Goal: Communication & Community: Ask a question

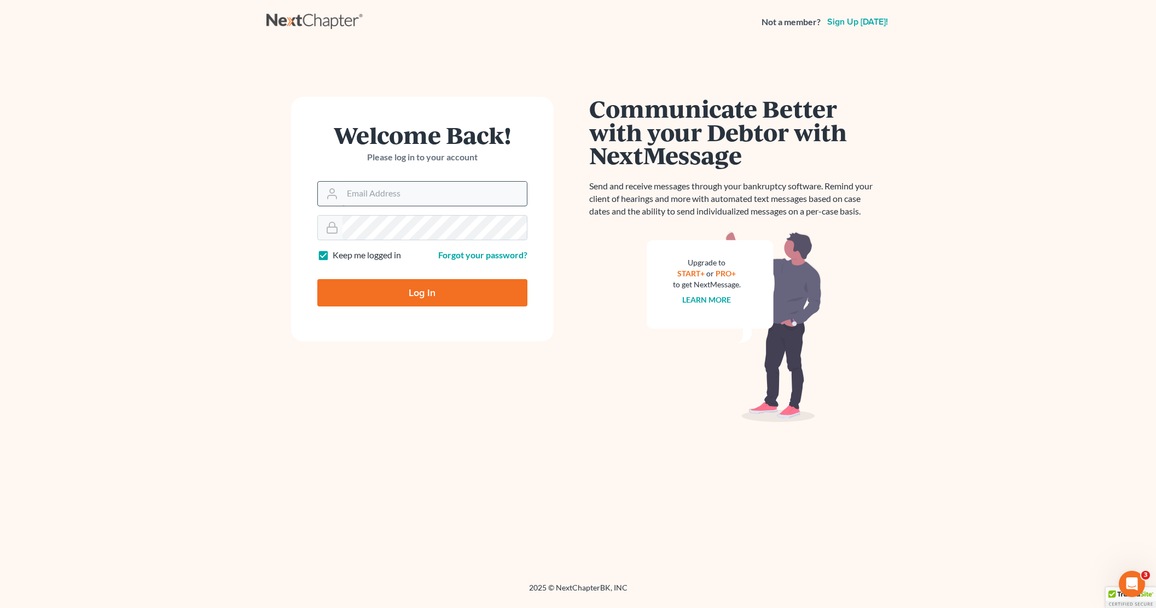
click at [365, 187] on input "Email Address" at bounding box center [434, 194] width 184 height 24
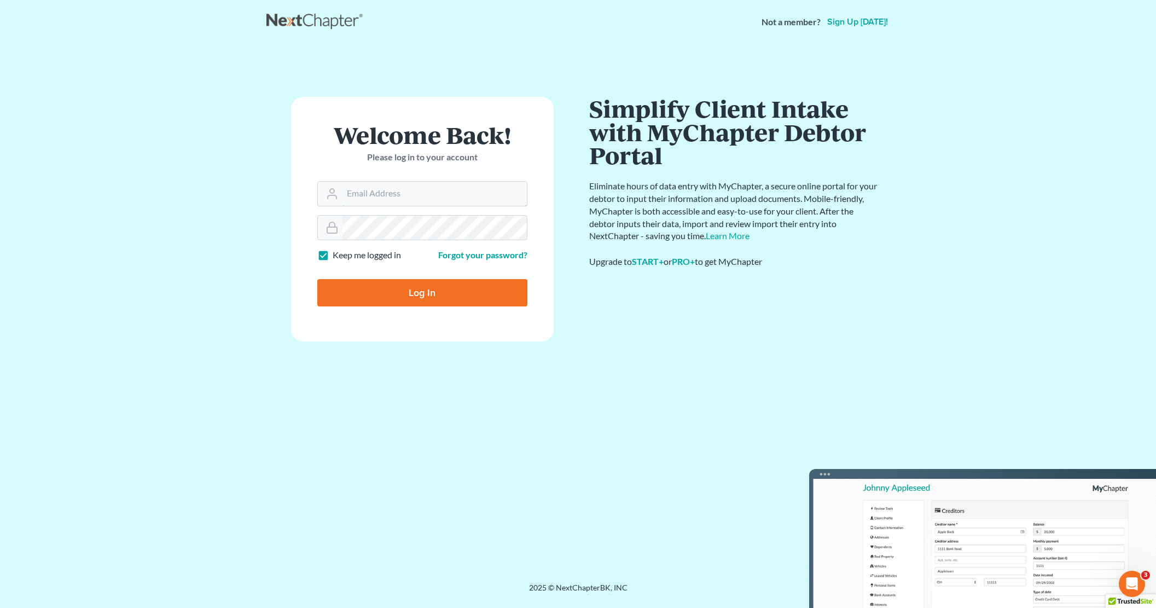
type input "jatherton@saderlawfirm.com"
click at [419, 288] on input "Log In" at bounding box center [422, 292] width 210 height 27
type input "Thinking..."
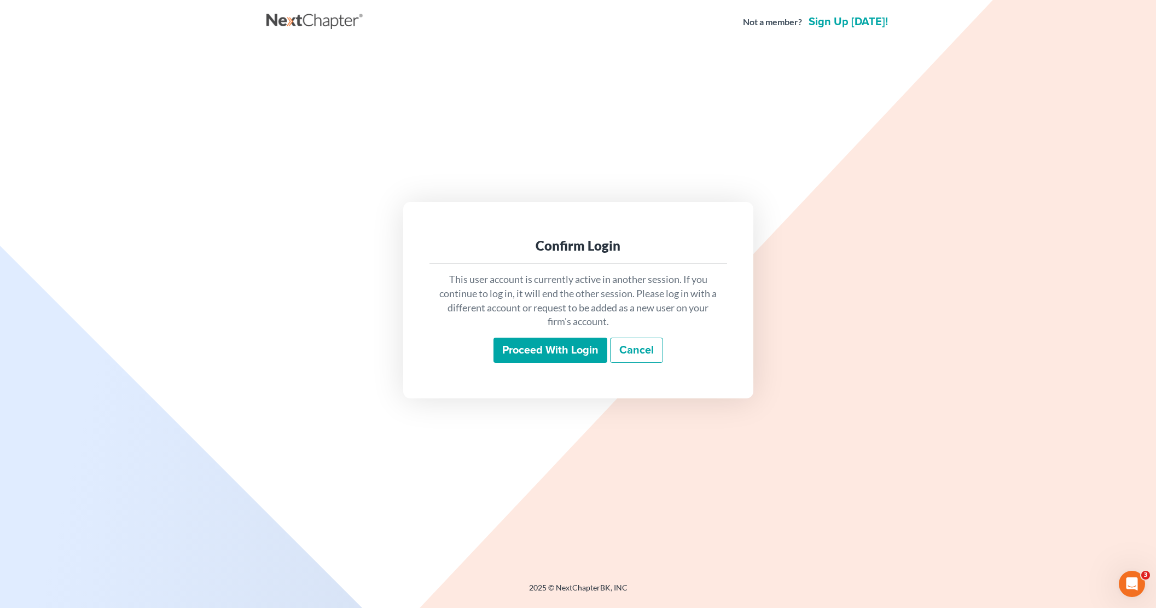
click at [570, 347] on input "Proceed with login" at bounding box center [550, 349] width 114 height 25
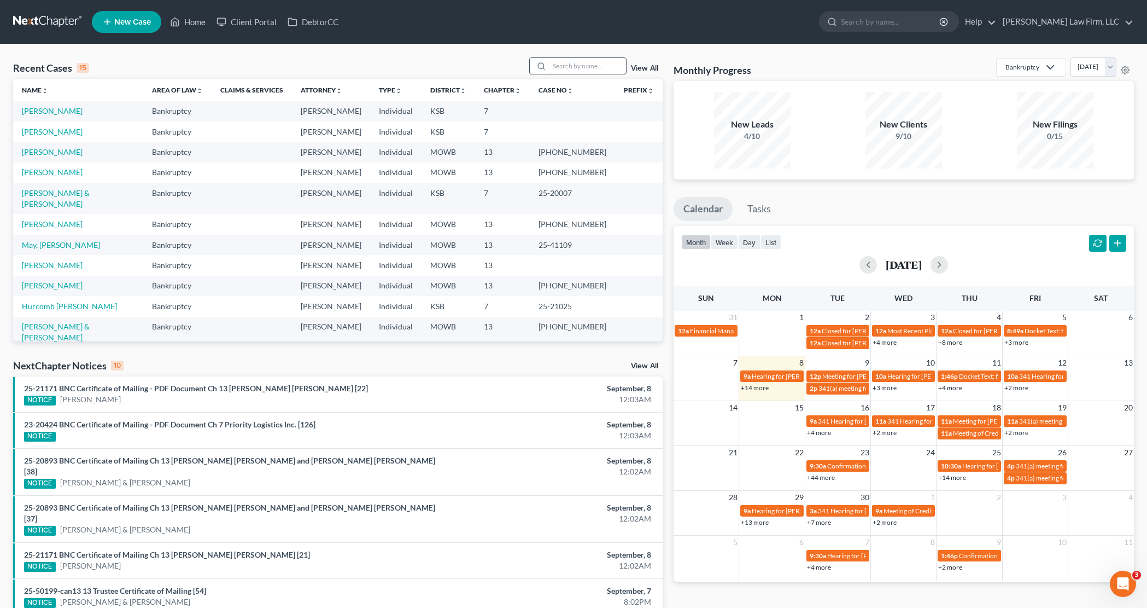
click at [587, 60] on input "search" at bounding box center [588, 66] width 77 height 16
type input "[PERSON_NAME]"
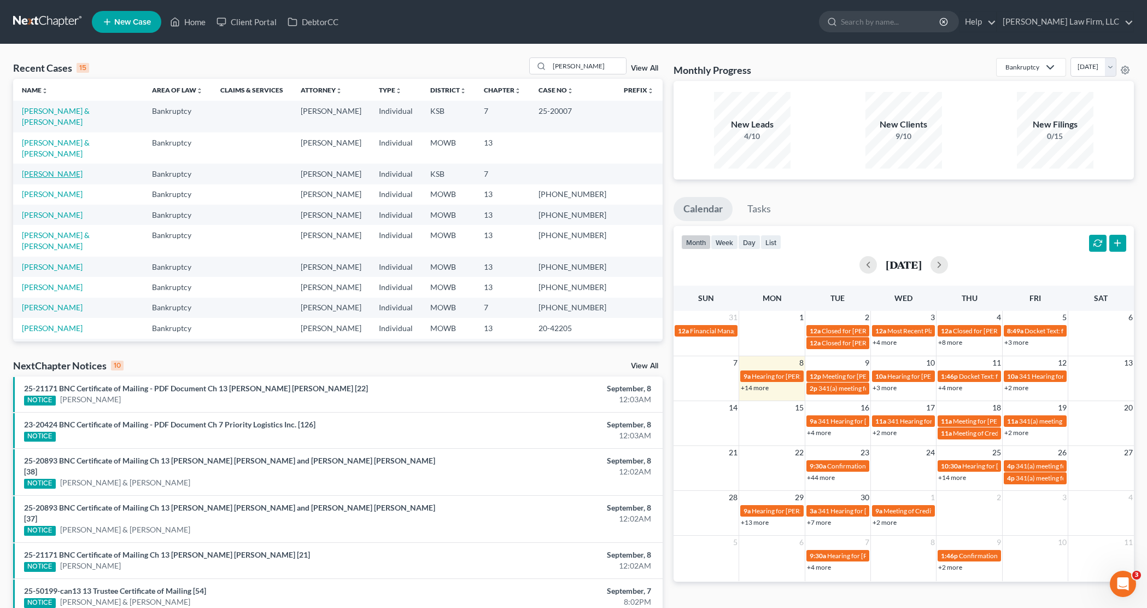
click at [65, 169] on link "[PERSON_NAME]" at bounding box center [52, 173] width 61 height 9
select select "4"
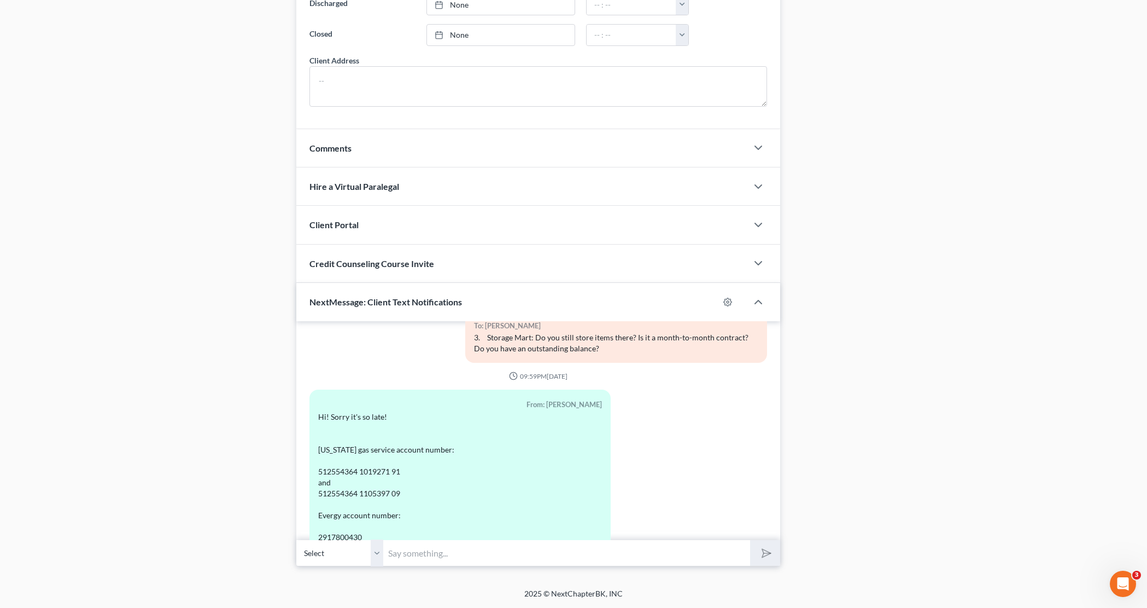
scroll to position [430, 0]
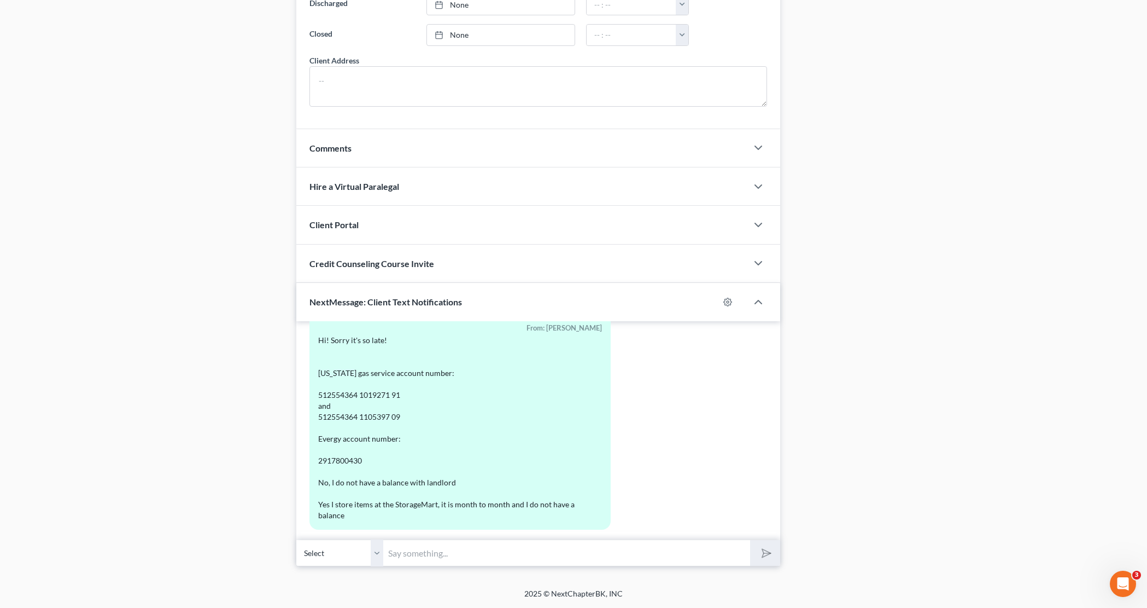
click at [509, 557] on input "text" at bounding box center [567, 552] width 366 height 27
drag, startPoint x: 523, startPoint y: 552, endPoint x: 423, endPoint y: 546, distance: 99.7
click at [423, 546] on input "Hi [PERSON_NAME], sorry about the mu" at bounding box center [567, 552] width 366 height 27
type input "Hi [PERSON_NAME], I have just a few more questions for you."
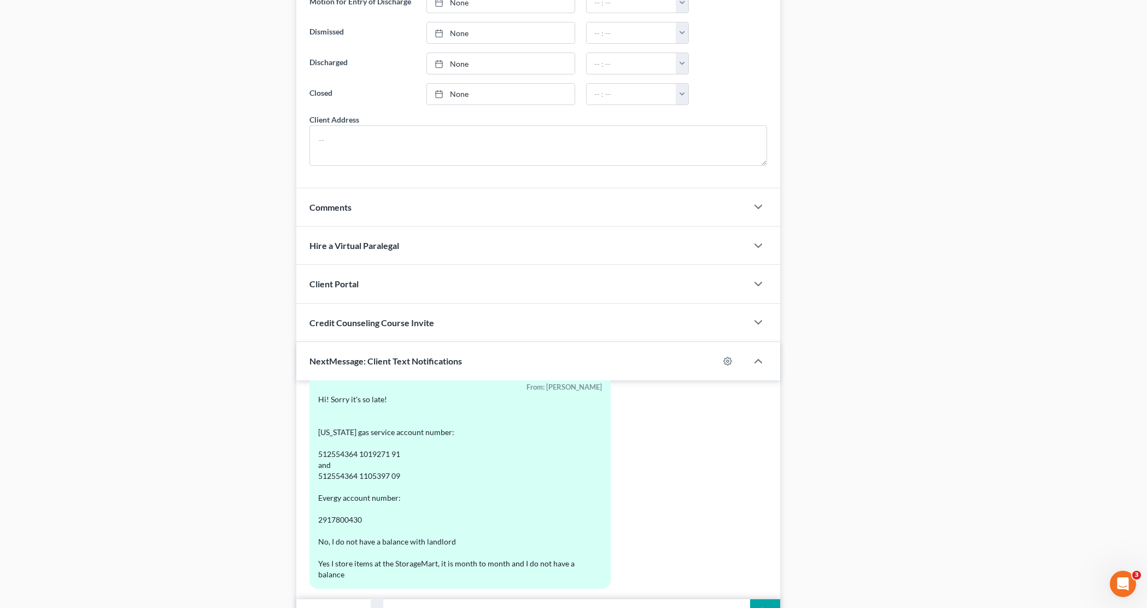
scroll to position [799, 0]
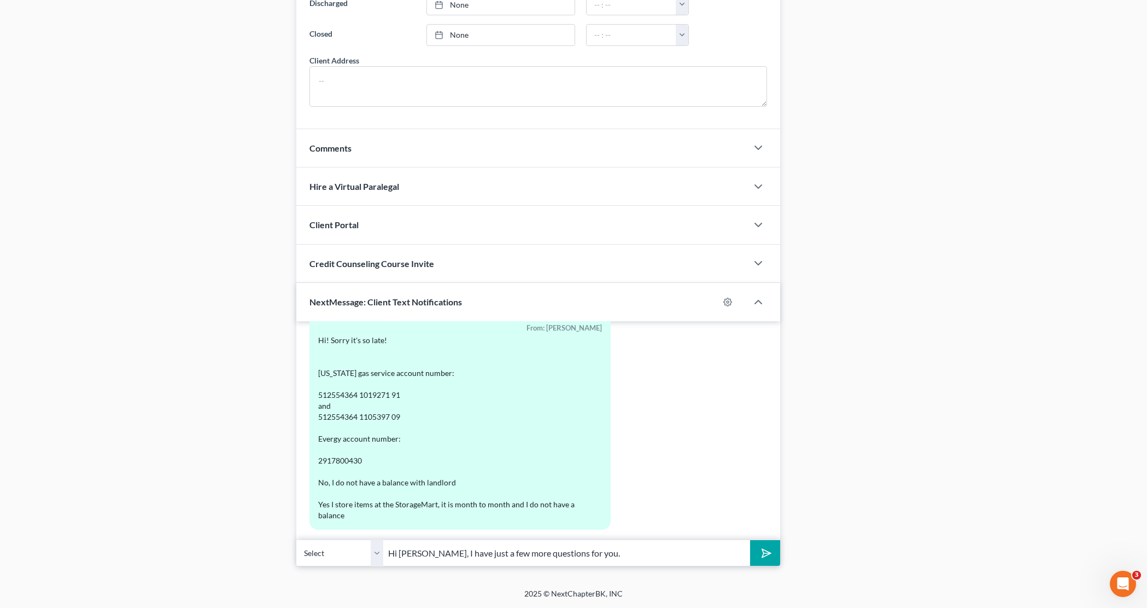
click at [638, 545] on input "Hi [PERSON_NAME], I have just a few more questions for you." at bounding box center [567, 552] width 366 height 27
drag, startPoint x: 602, startPoint y: 551, endPoint x: 748, endPoint y: 552, distance: 146.0
click at [748, 552] on input "Hi [PERSON_NAME], I have just a few more questions for you. (1) Which [US_STATE…" at bounding box center [567, 552] width 366 height 27
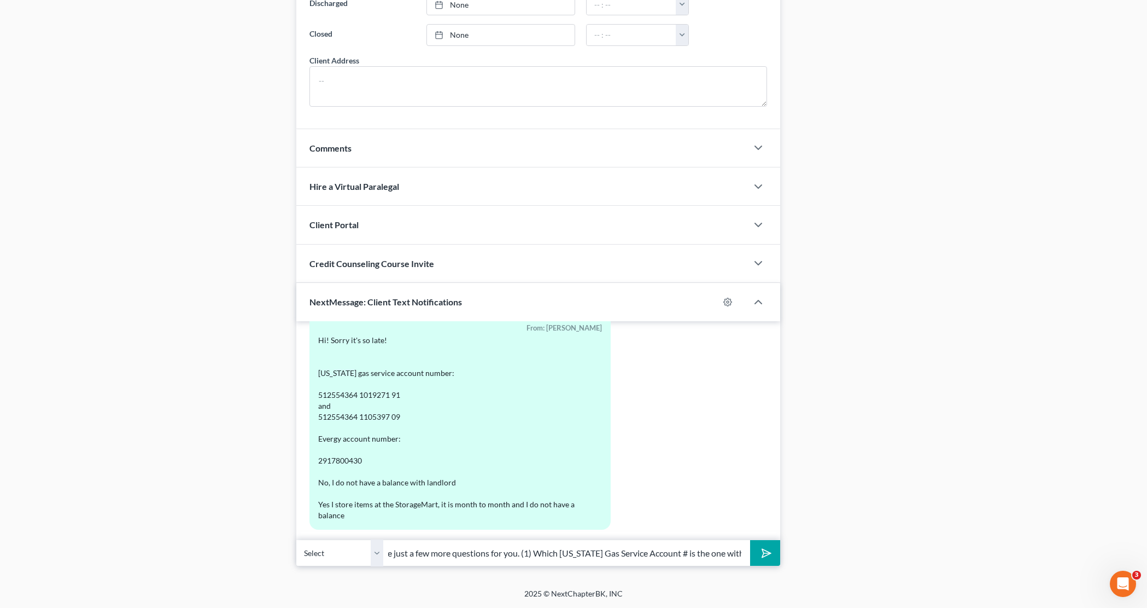
drag, startPoint x: 744, startPoint y: 554, endPoint x: 475, endPoint y: 565, distance: 269.3
click at [475, 565] on input "Hi [PERSON_NAME], I have just a few more questions for you. (1) Which [US_STATE…" at bounding box center [567, 552] width 366 height 27
type input "Hi [PERSON_NAME], I have just a few more questions for you."
click at [750, 540] on button "submit" at bounding box center [765, 553] width 30 height 26
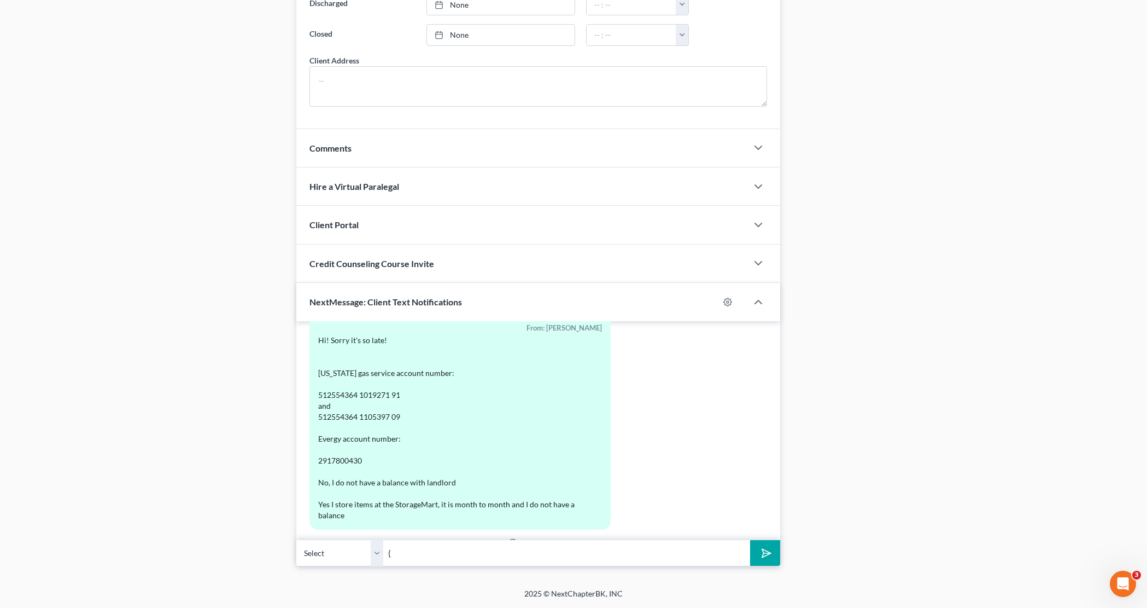
scroll to position [499, 0]
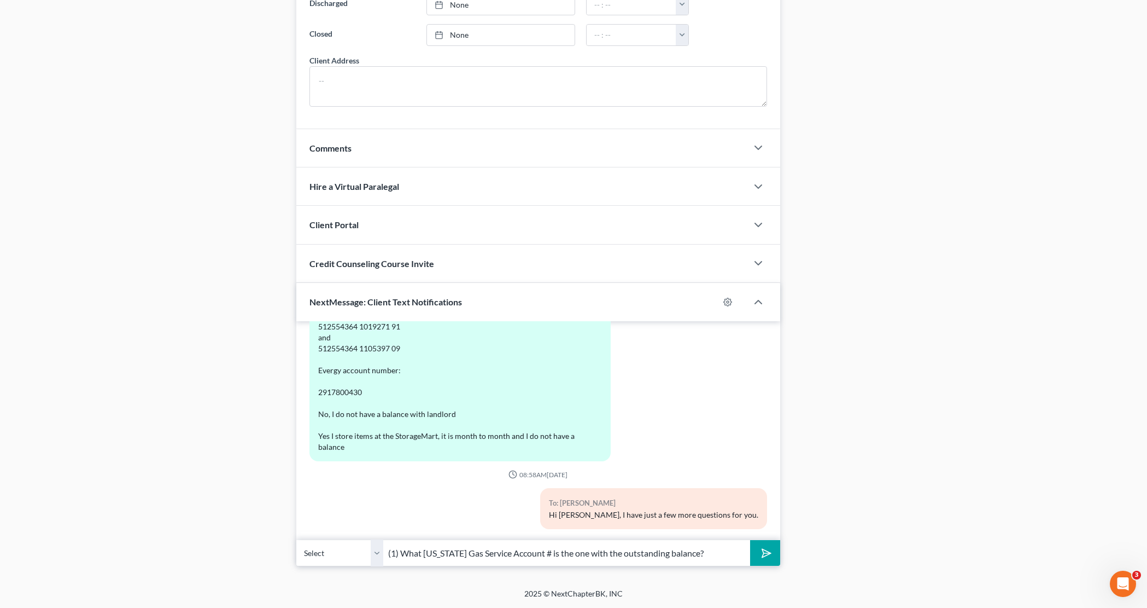
type input "(1) What [US_STATE] Gas Service Account # is the one with the outstanding balan…"
click at [750, 540] on button "submit" at bounding box center [765, 553] width 30 height 26
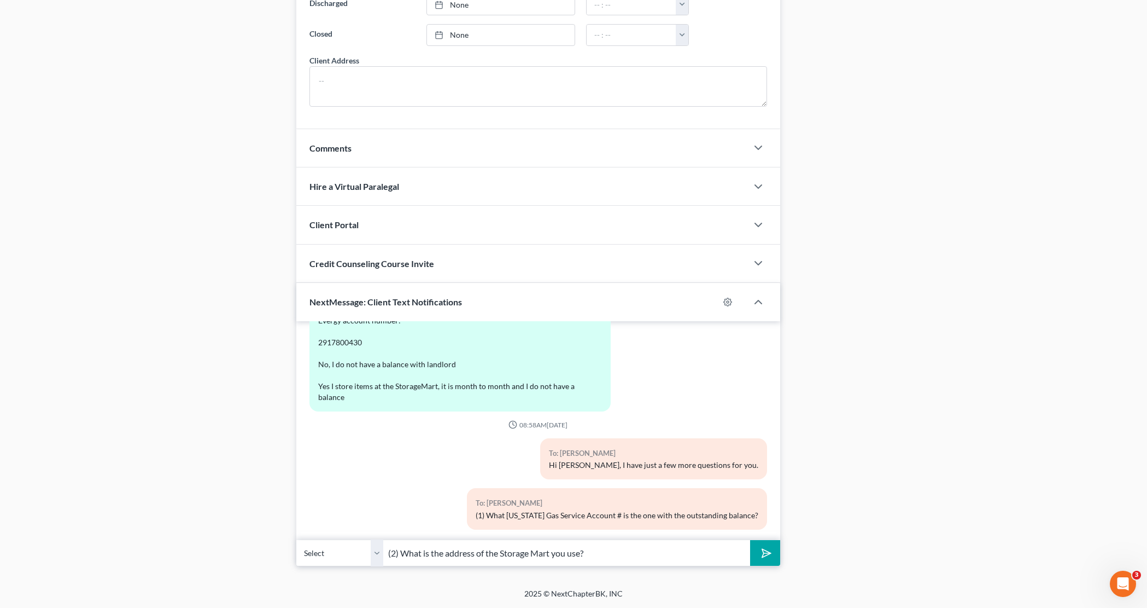
click at [750, 540] on button "submit" at bounding box center [765, 553] width 30 height 26
type input "(2) What is the address of the Storage Mart you use?"
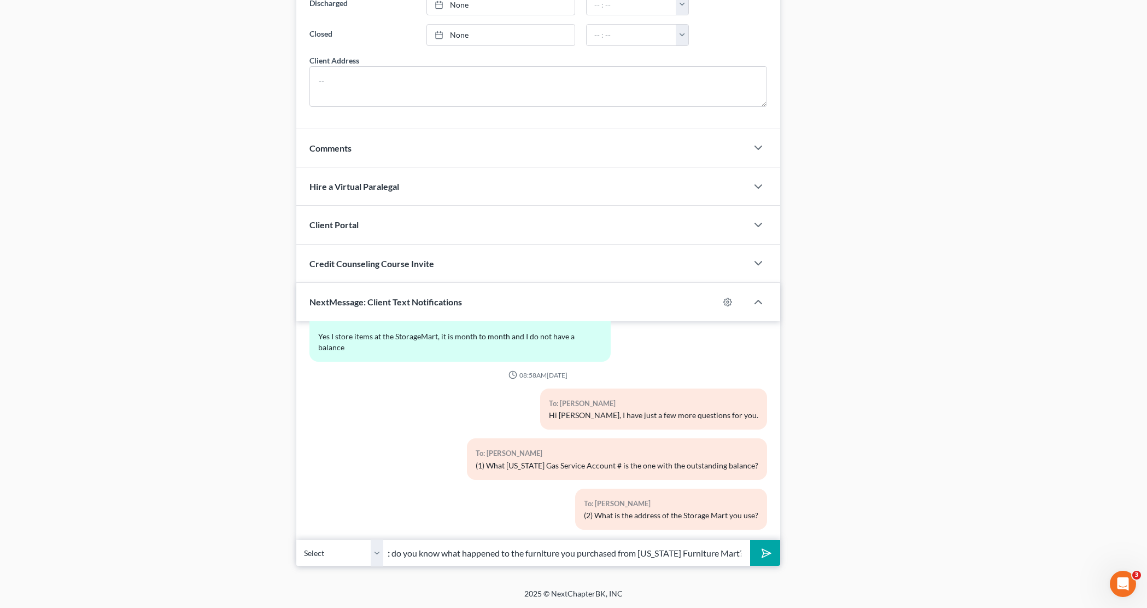
scroll to position [0, 194]
type input "(3) Finally, you may have been asked this before, but do you know what happened…"
click at [750, 540] on button "submit" at bounding box center [765, 553] width 30 height 26
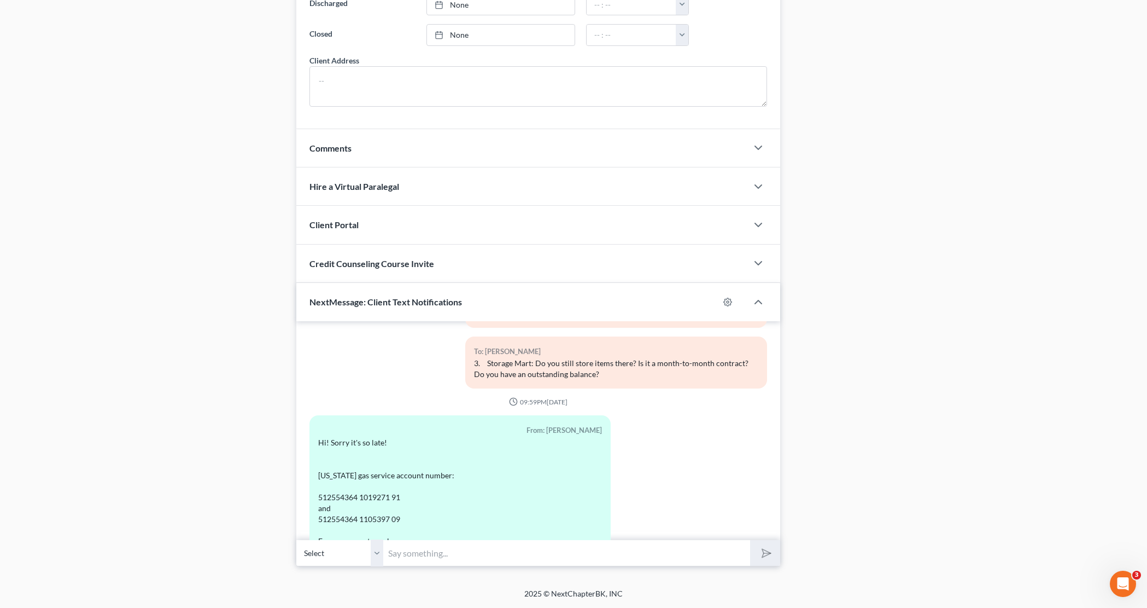
scroll to position [660, 0]
